Goal: Navigation & Orientation: Find specific page/section

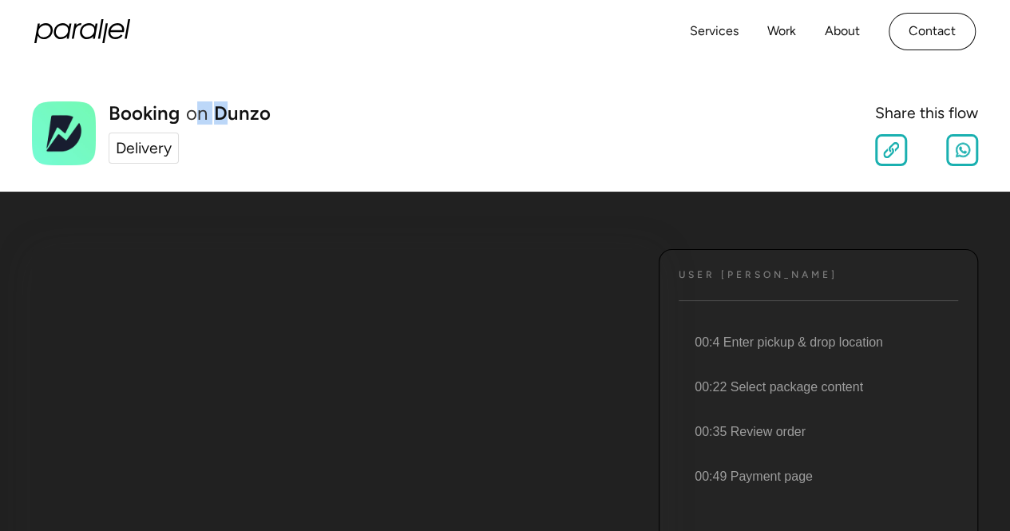
drag, startPoint x: 192, startPoint y: 121, endPoint x: 224, endPoint y: 125, distance: 31.5
click at [224, 125] on div "Booking on Dunzo Delivery" at bounding box center [190, 134] width 162 height 60
click at [143, 154] on div "Delivery" at bounding box center [144, 148] width 56 height 23
click at [736, 27] on link "Services" at bounding box center [714, 31] width 49 height 23
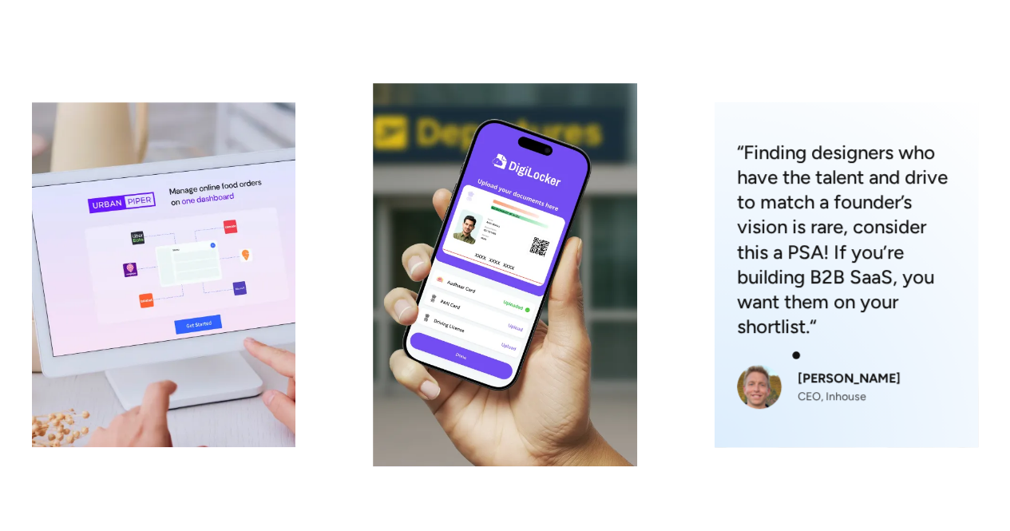
scroll to position [300, 0]
